Goal: Task Accomplishment & Management: Manage account settings

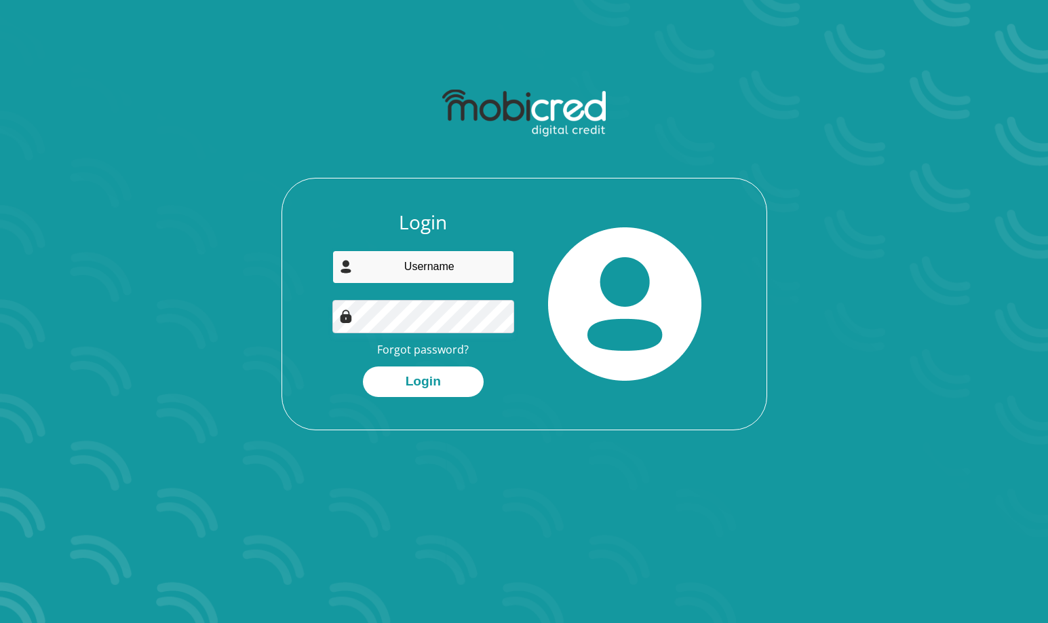
click at [417, 264] on input "email" at bounding box center [423, 266] width 182 height 33
click at [447, 268] on input "email" at bounding box center [423, 266] width 182 height 33
type input "darrynmeister@gmail.com"
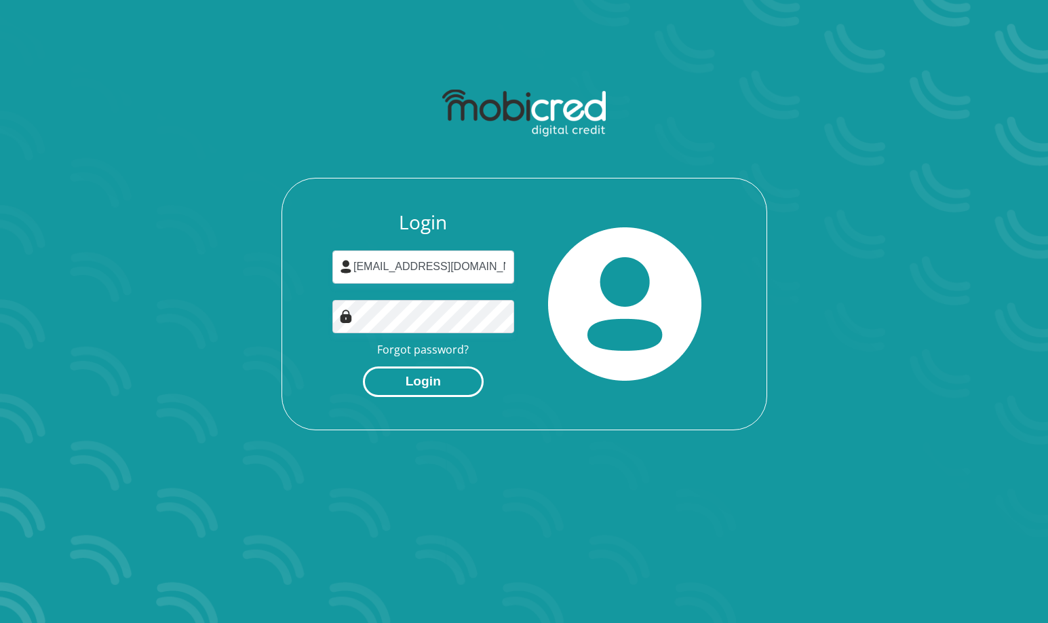
click at [405, 383] on button "Login" at bounding box center [423, 381] width 121 height 31
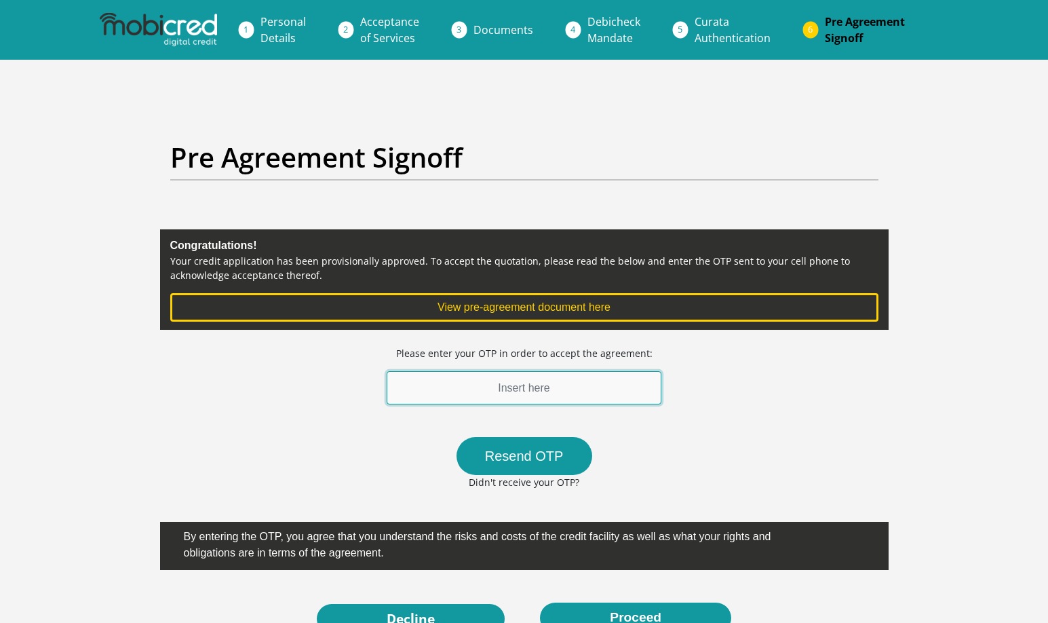
click at [593, 389] on input "text" at bounding box center [524, 387] width 275 height 33
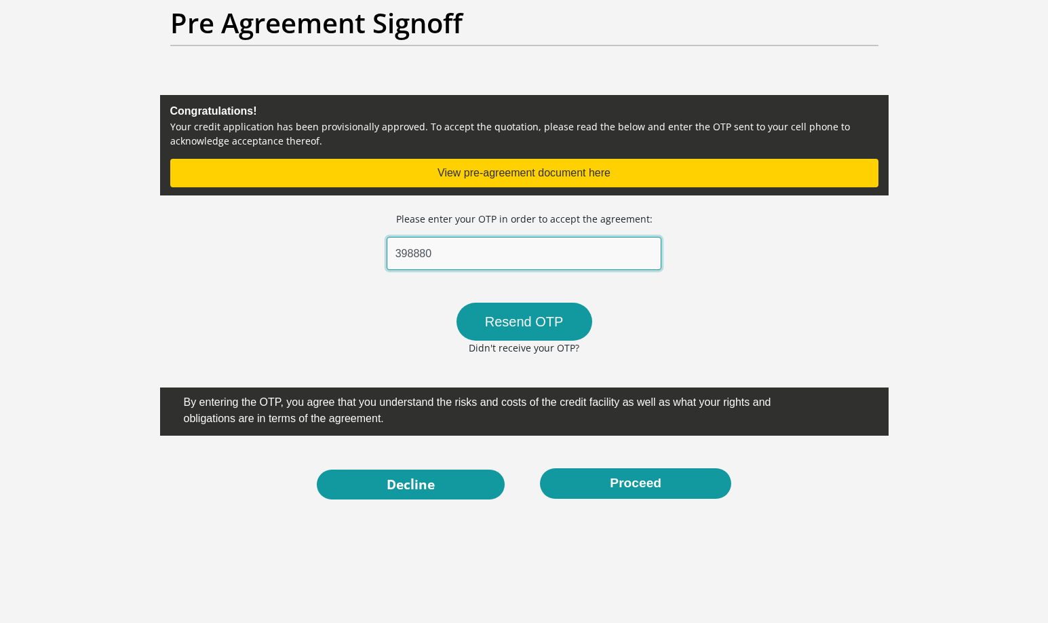
scroll to position [135, 0]
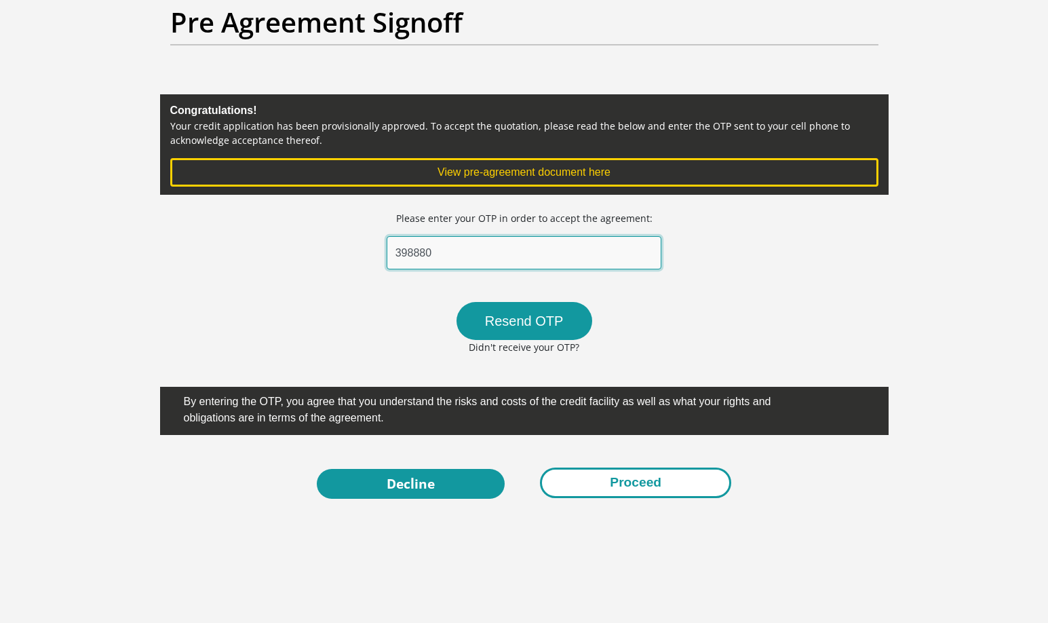
type input "398880"
click at [606, 484] on button "Proceed" at bounding box center [635, 482] width 191 height 31
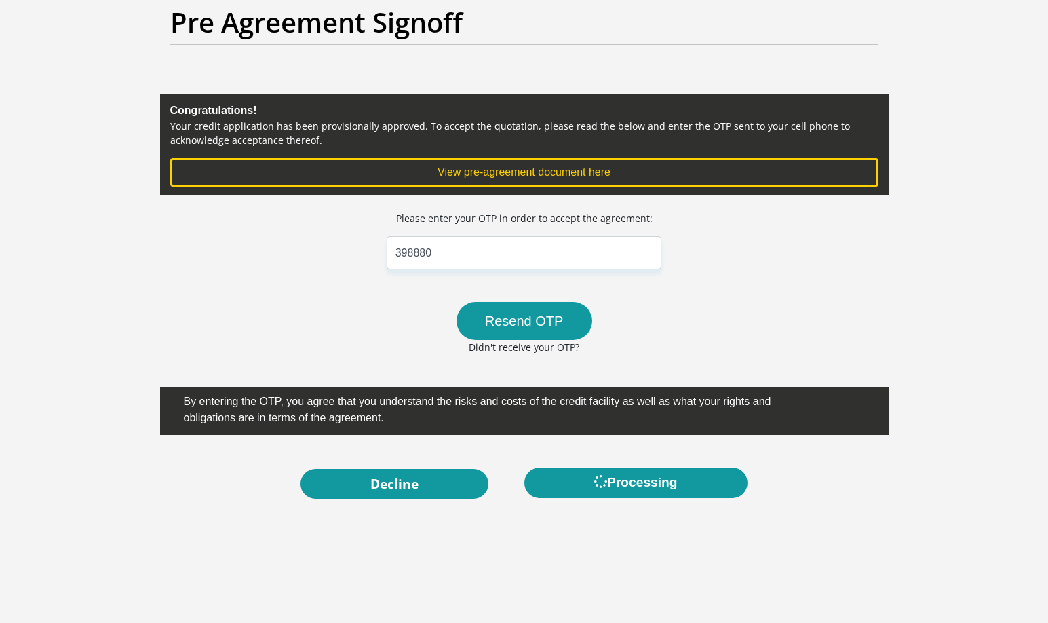
scroll to position [0, 0]
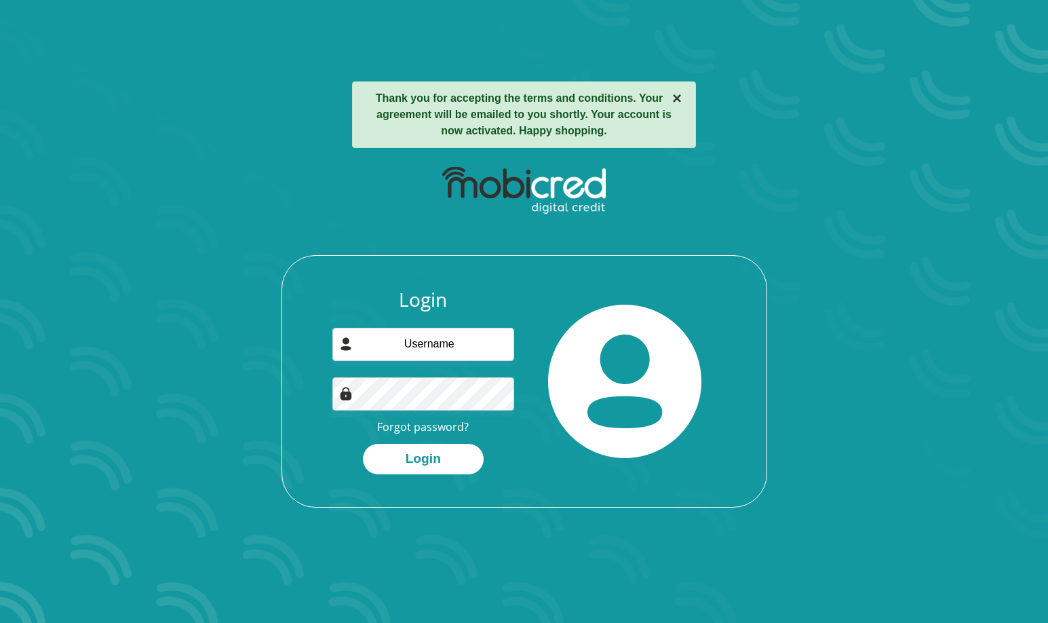
click at [672, 97] on button "×" at bounding box center [676, 98] width 9 height 16
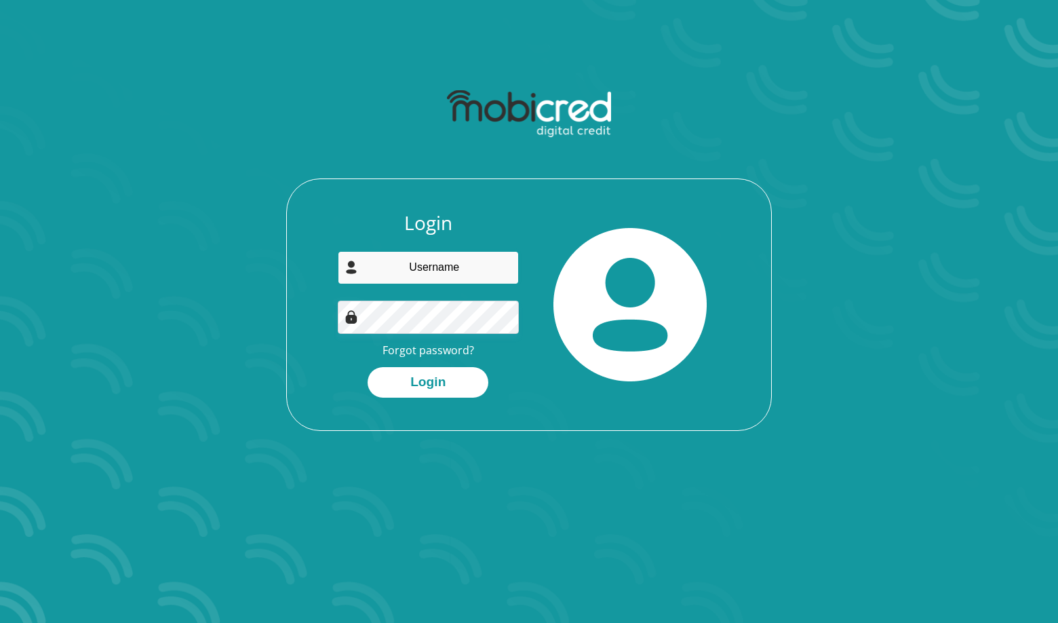
click at [397, 258] on input "email" at bounding box center [429, 267] width 182 height 33
type input "[EMAIL_ADDRESS][DOMAIN_NAME]"
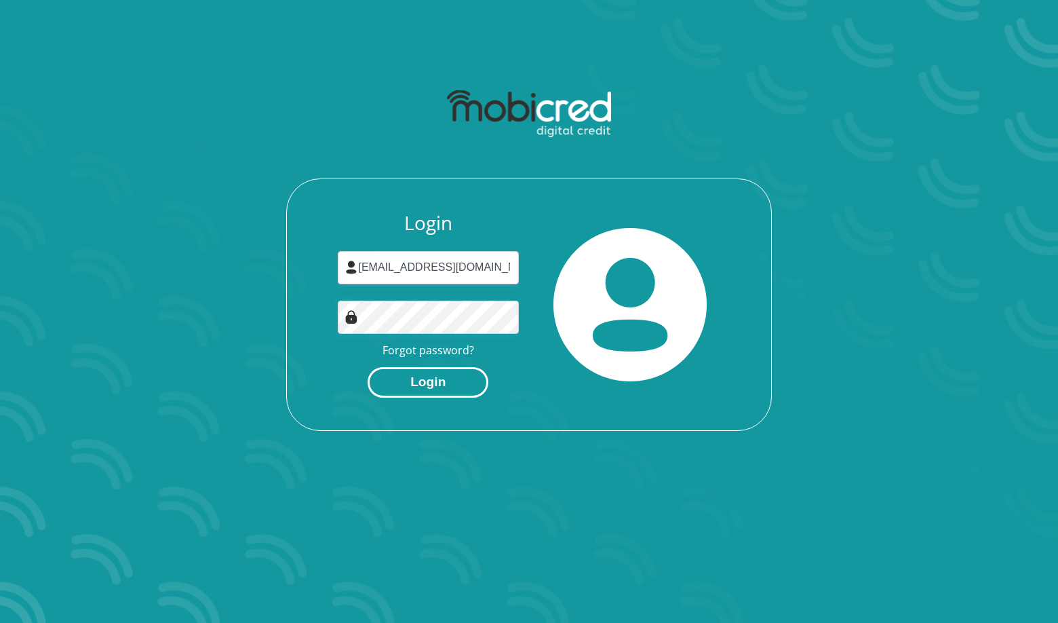
click at [460, 390] on button "Login" at bounding box center [428, 382] width 121 height 31
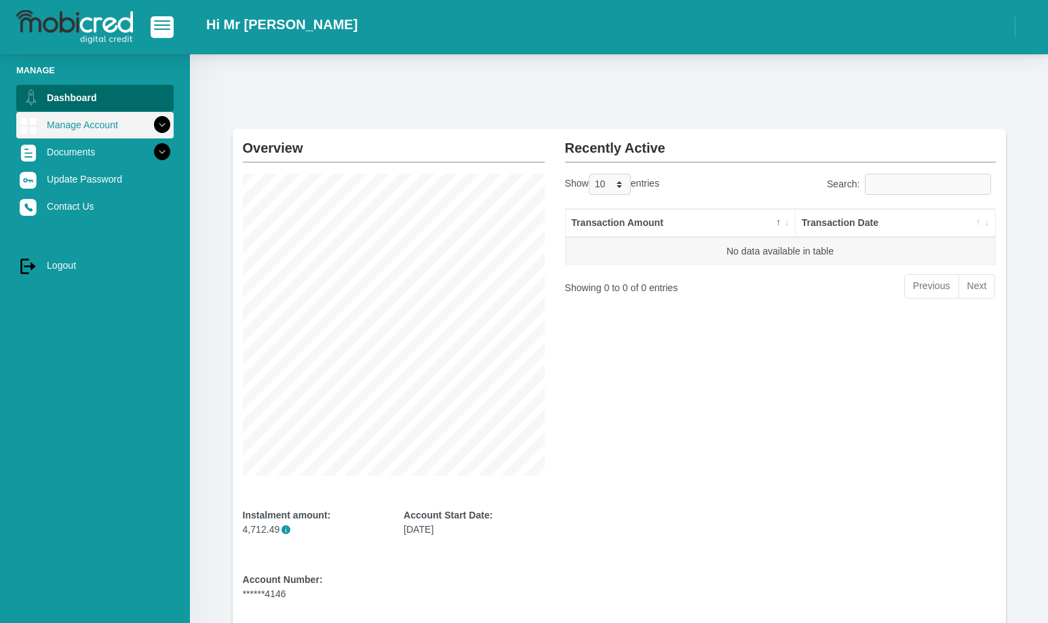
click at [151, 128] on icon at bounding box center [162, 124] width 23 height 23
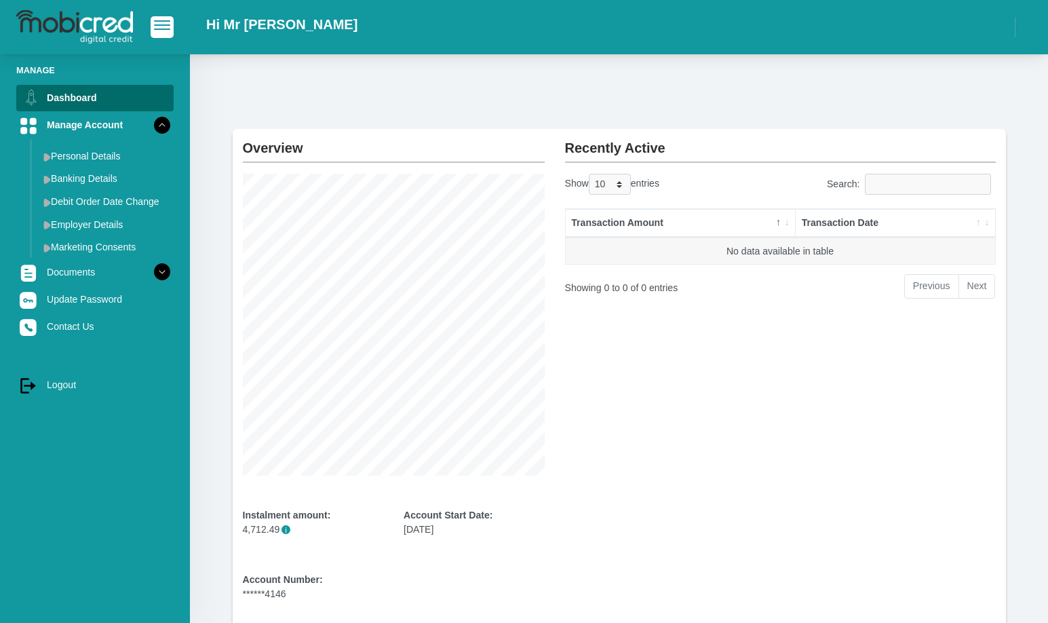
click at [637, 401] on div "Recently Active Show 10 25 50 100 entries Search: Transaction Amount Transactio…" at bounding box center [780, 381] width 451 height 505
click at [132, 271] on link "Documents" at bounding box center [94, 272] width 157 height 26
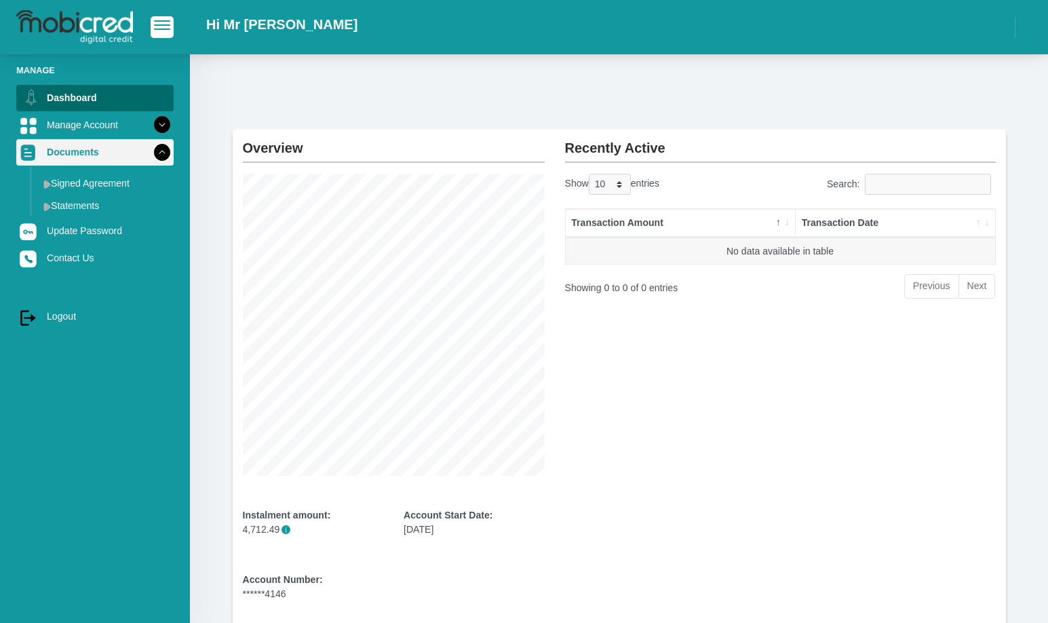
click at [154, 153] on icon at bounding box center [162, 151] width 23 height 23
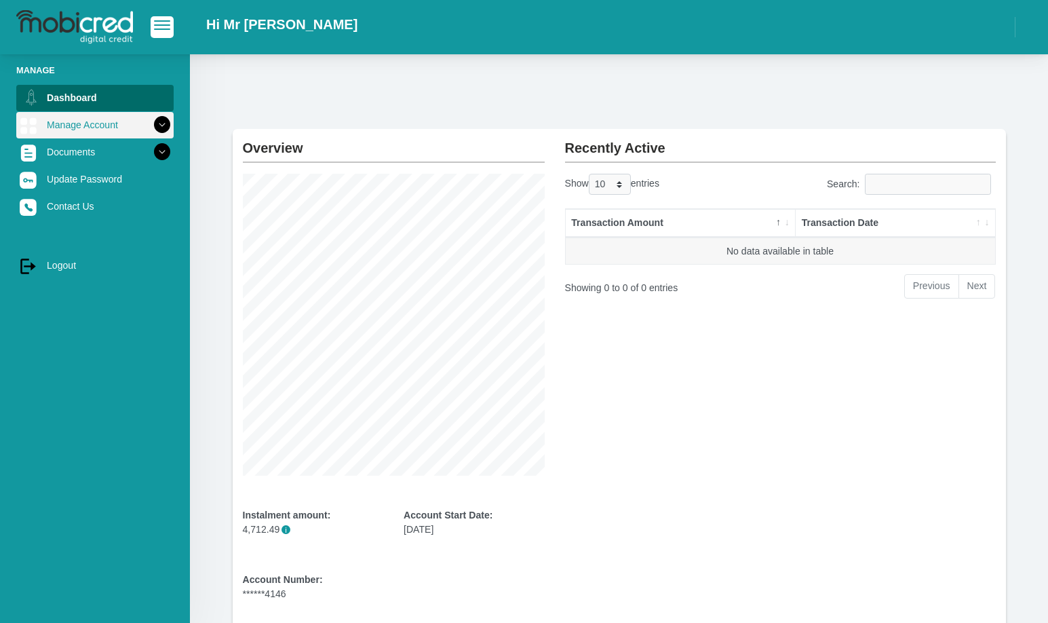
click at [151, 114] on icon at bounding box center [162, 124] width 23 height 23
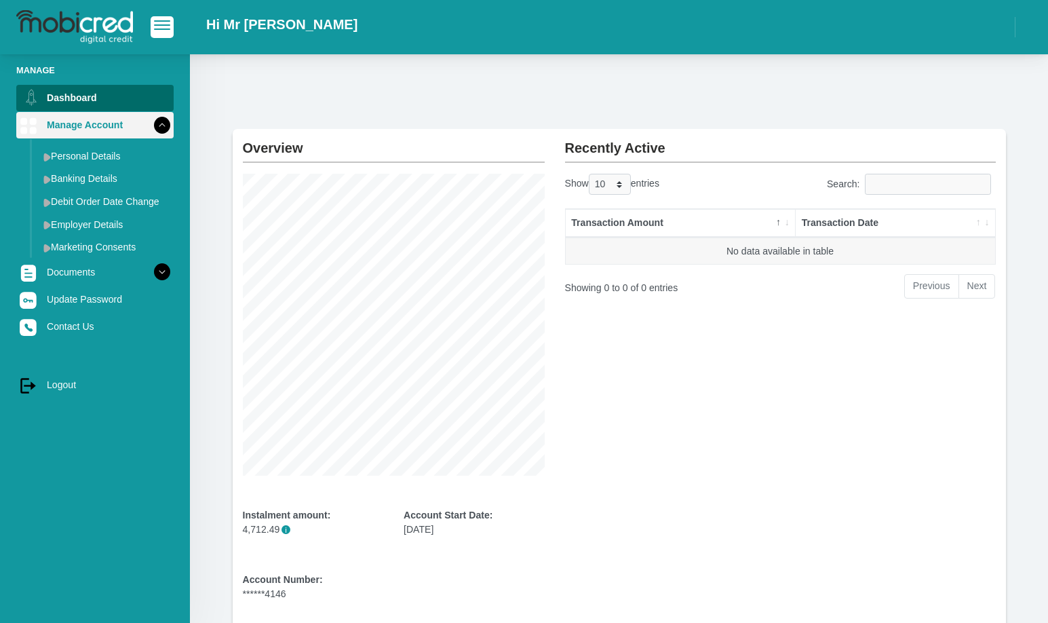
click at [151, 114] on icon at bounding box center [162, 124] width 23 height 23
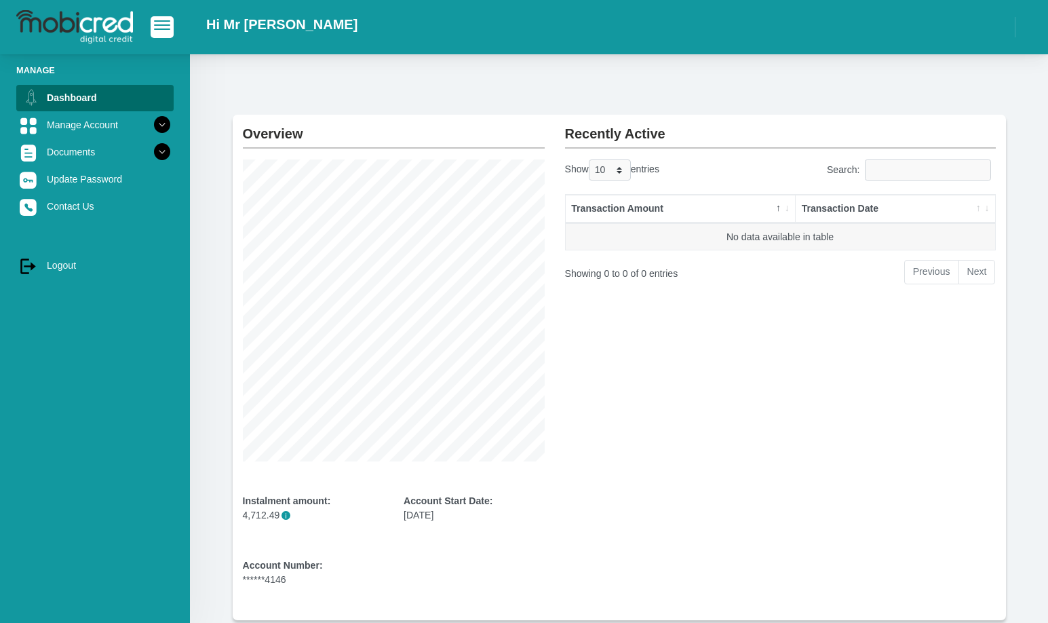
scroll to position [90, 0]
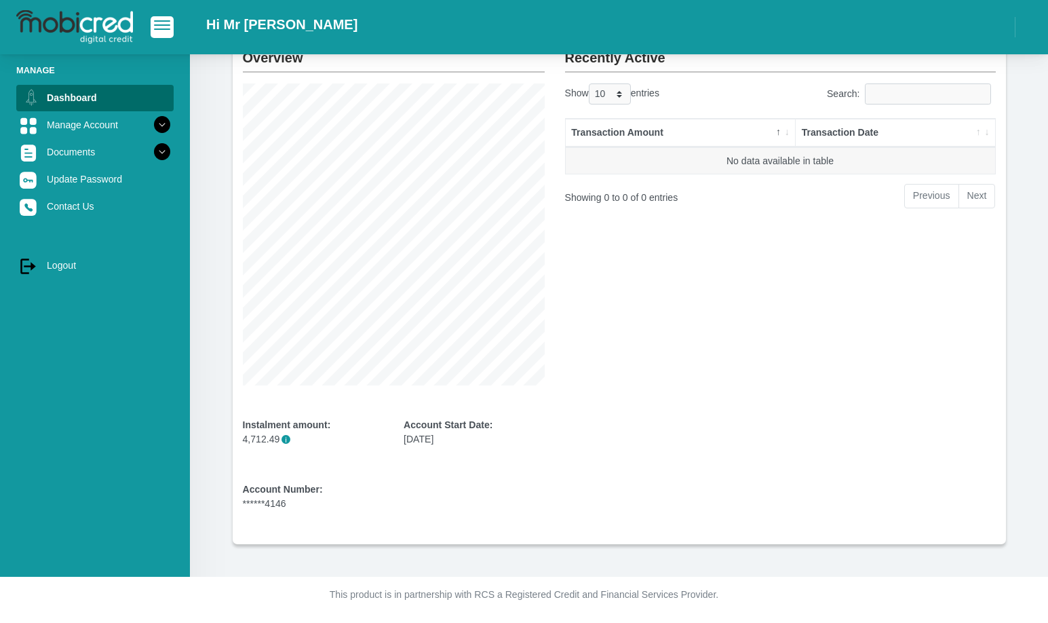
click at [265, 501] on div "Account Number: ******4146" at bounding box center [313, 496] width 141 height 28
click at [283, 500] on div "Account Number: ******4146" at bounding box center [313, 496] width 141 height 28
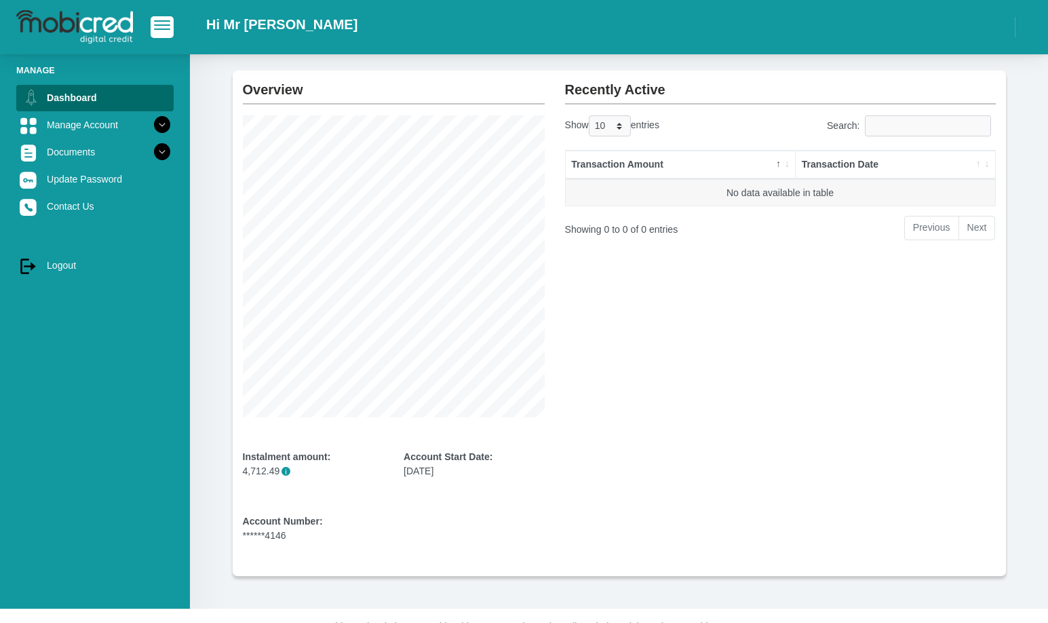
scroll to position [0, 0]
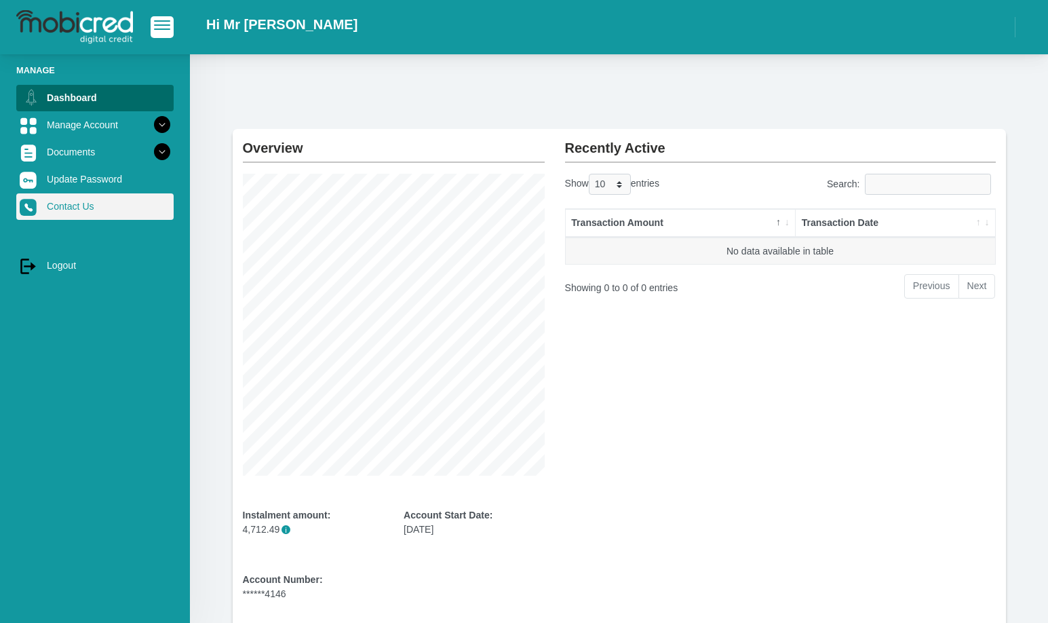
click at [82, 207] on link "Contact Us" at bounding box center [94, 206] width 157 height 26
